Goal: Information Seeking & Learning: Check status

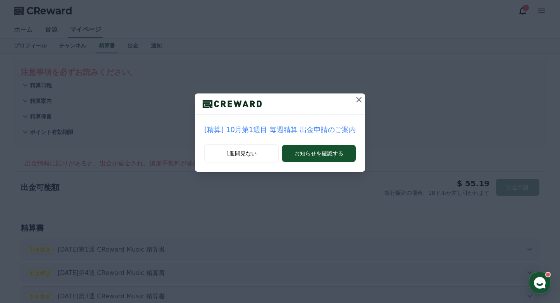
click at [354, 100] on icon at bounding box center [358, 99] width 9 height 9
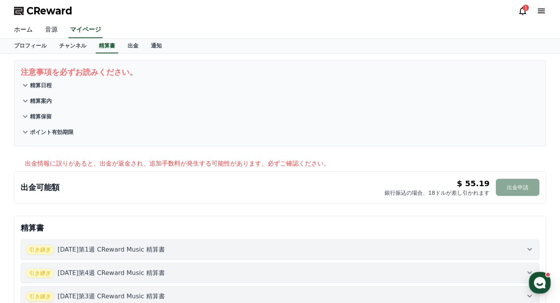
click at [57, 35] on link "音源" at bounding box center [51, 30] width 25 height 16
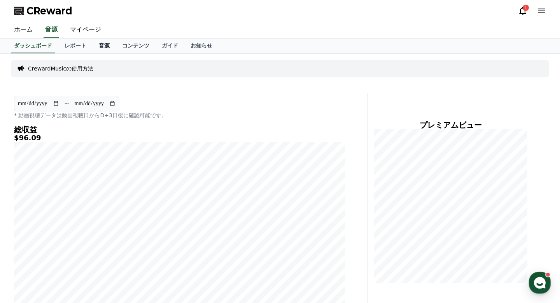
click at [104, 48] on link "音源" at bounding box center [104, 46] width 23 height 15
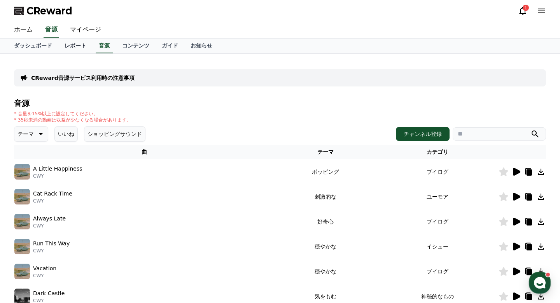
click at [76, 46] on link "レポート" at bounding box center [75, 46] width 34 height 15
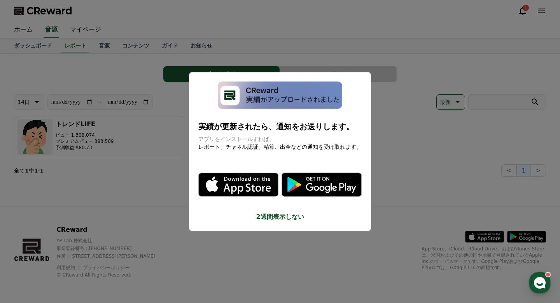
click at [363, 178] on button "close modal" at bounding box center [280, 151] width 560 height 303
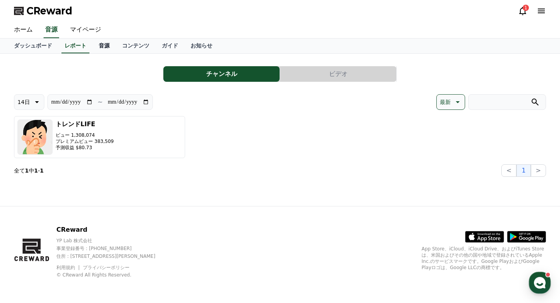
click at [105, 44] on link "音源" at bounding box center [104, 46] width 23 height 15
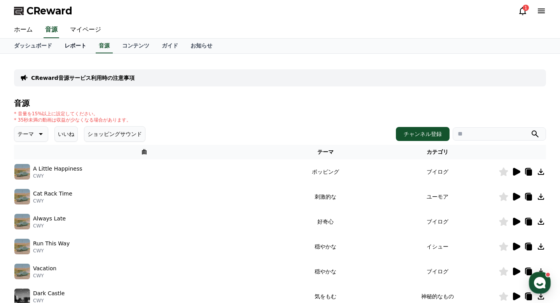
click at [82, 45] on link "レポート" at bounding box center [75, 46] width 34 height 15
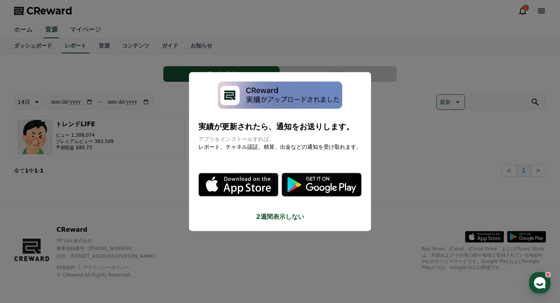
click at [153, 147] on button "close modal" at bounding box center [280, 151] width 560 height 303
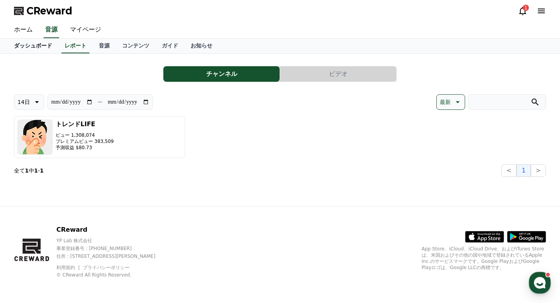
click at [48, 48] on link "ダッシュボード" at bounding box center [33, 46] width 51 height 15
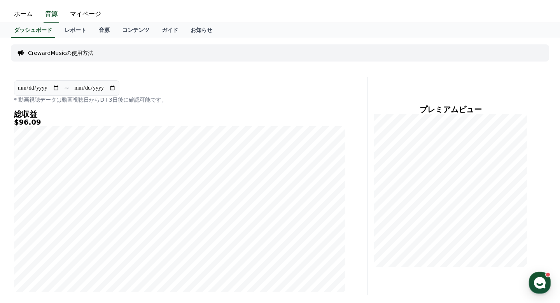
scroll to position [16, 0]
click at [107, 34] on link "音源" at bounding box center [104, 30] width 23 height 15
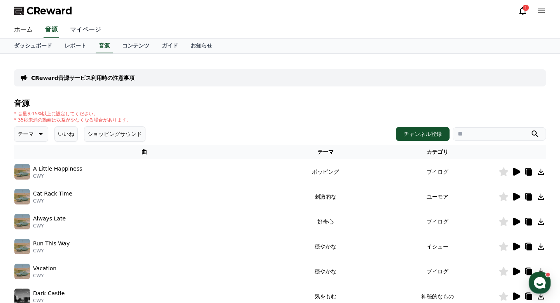
click at [73, 33] on link "マイページ" at bounding box center [86, 30] width 44 height 16
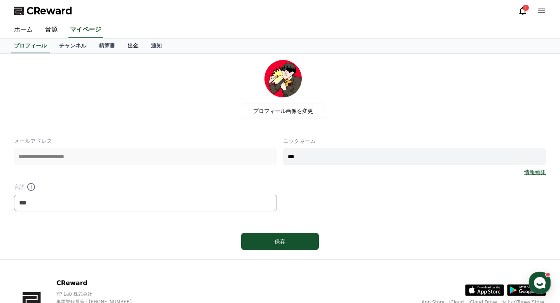
click at [131, 47] on link "出金" at bounding box center [132, 46] width 23 height 15
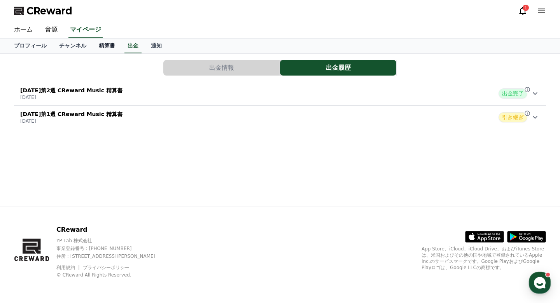
click at [99, 46] on link "精算書" at bounding box center [107, 46] width 29 height 15
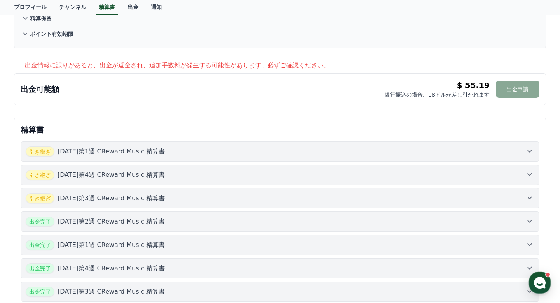
scroll to position [125, 0]
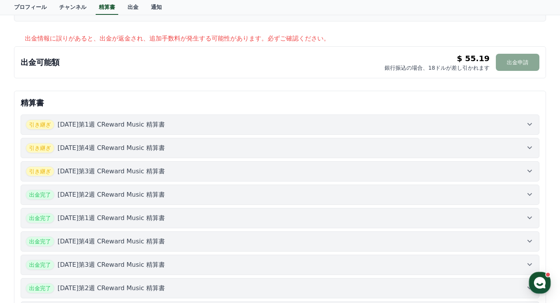
click at [329, 128] on div "引き継ぎ [DATE]第1週 CReward Music 精算書" at bounding box center [280, 124] width 509 height 10
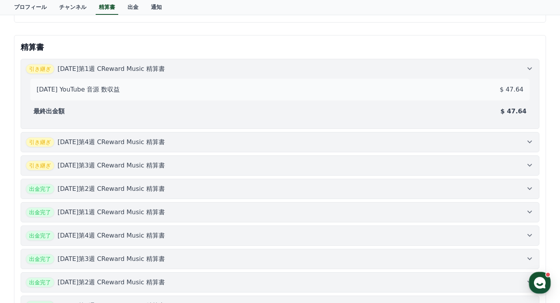
scroll to position [183, 0]
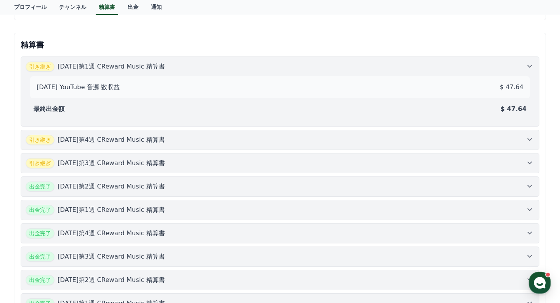
click at [363, 107] on p "$ 47.64" at bounding box center [514, 108] width 26 height 9
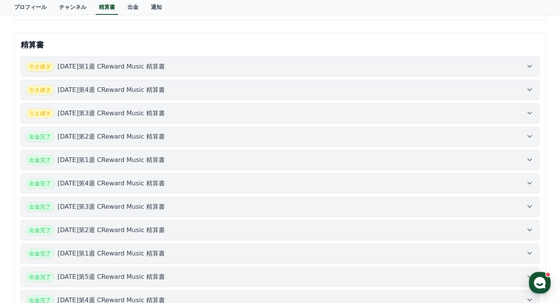
scroll to position [184, 0]
click at [363, 73] on button "引き継ぎ [DATE]第1週 CReward Music 精算書" at bounding box center [280, 66] width 519 height 20
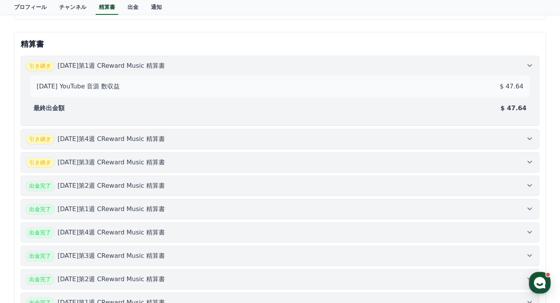
click at [363, 86] on p "$ 47.64" at bounding box center [512, 86] width 24 height 9
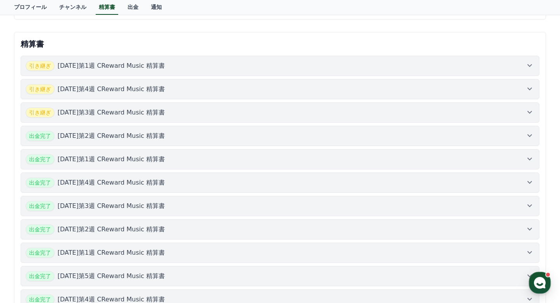
click at [363, 75] on button "引き継ぎ [DATE]第1週 CReward Music 精算書" at bounding box center [280, 66] width 519 height 20
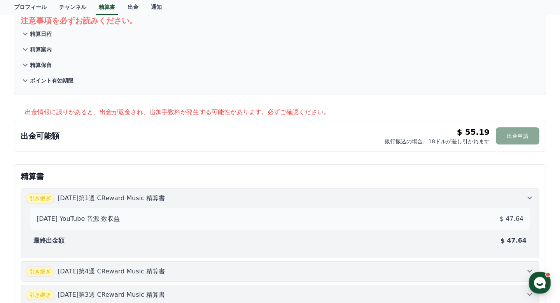
scroll to position [0, 0]
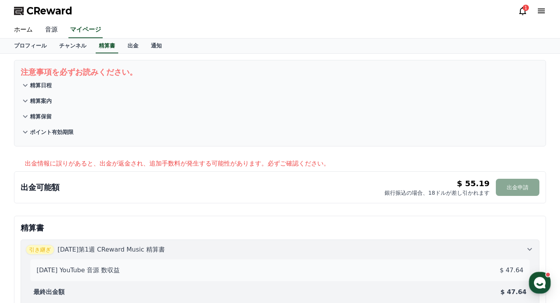
click at [54, 30] on link "音源" at bounding box center [51, 30] width 25 height 16
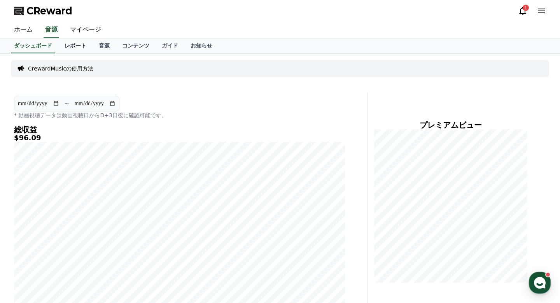
click at [78, 46] on link "レポート" at bounding box center [75, 46] width 34 height 15
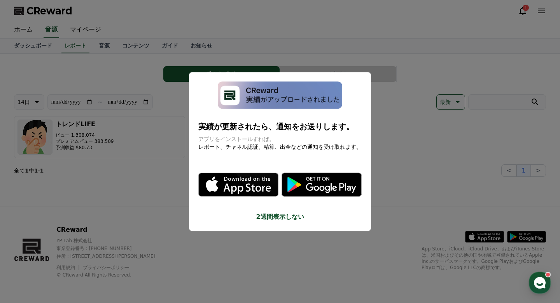
click at [252, 90] on img "modal" at bounding box center [280, 94] width 124 height 27
click at [259, 215] on button "2週間表示しない" at bounding box center [279, 216] width 163 height 9
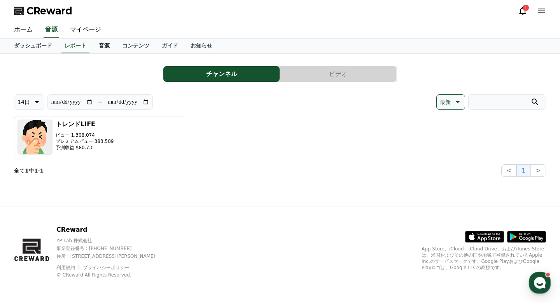
click at [103, 43] on link "音源" at bounding box center [104, 46] width 23 height 15
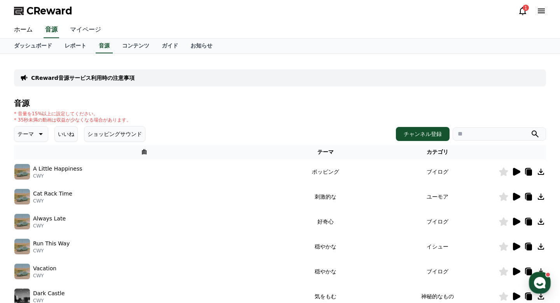
click at [84, 31] on link "マイページ" at bounding box center [86, 30] width 44 height 16
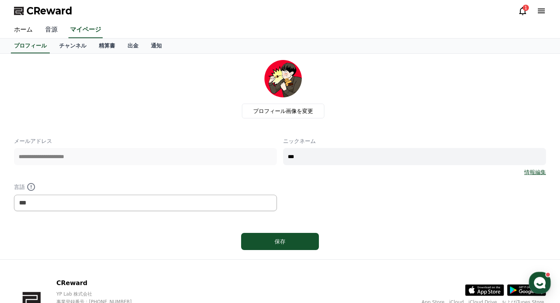
click at [44, 23] on link "音源" at bounding box center [51, 30] width 25 height 16
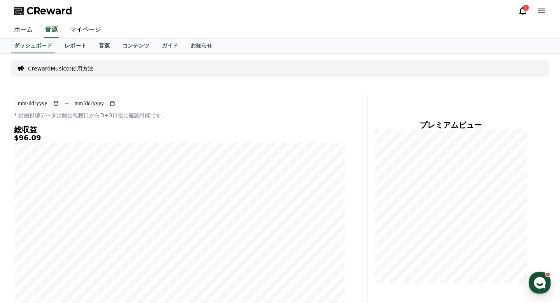
click at [82, 49] on link "レポート" at bounding box center [75, 46] width 34 height 15
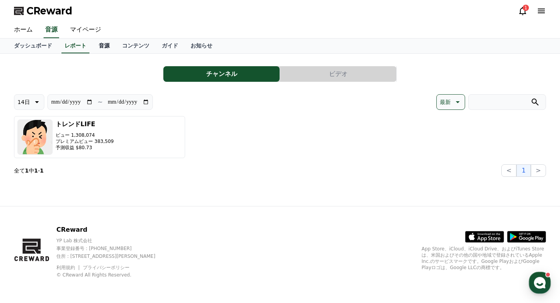
click at [100, 49] on link "音源" at bounding box center [104, 46] width 23 height 15
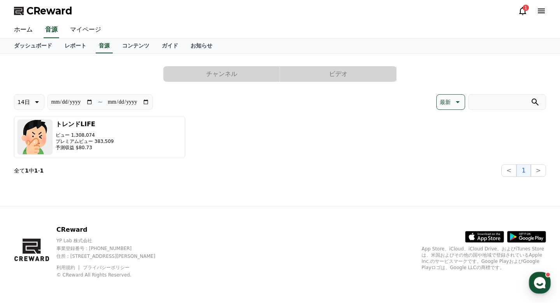
click at [85, 29] on link "マイページ" at bounding box center [86, 30] width 44 height 16
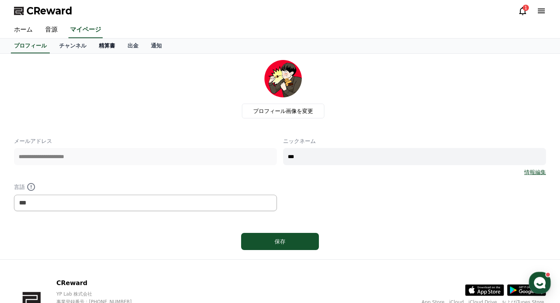
click at [109, 50] on link "精算書" at bounding box center [107, 46] width 29 height 15
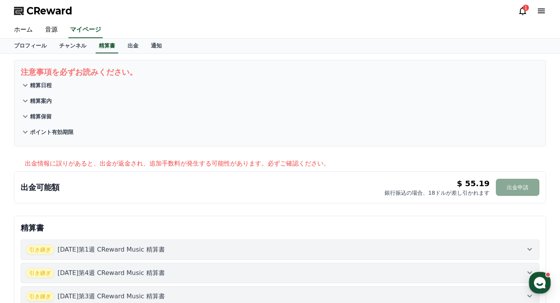
scroll to position [1, 0]
